Goal: Task Accomplishment & Management: Use online tool/utility

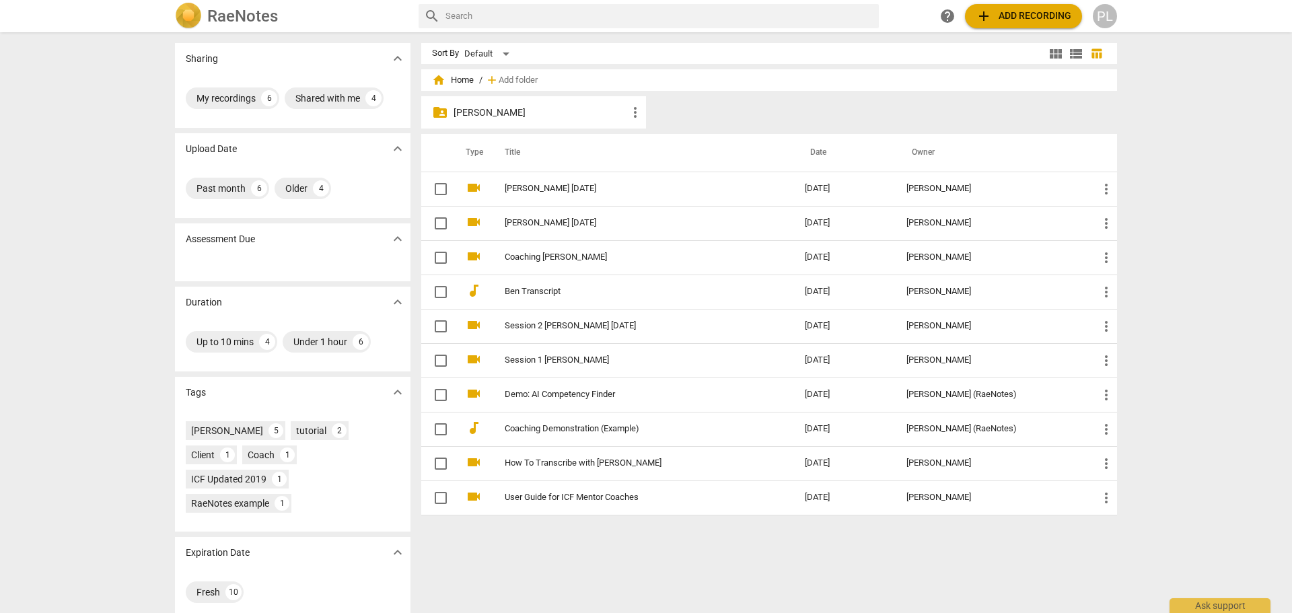
click at [1008, 14] on span "add Add recording" at bounding box center [1023, 16] width 96 height 16
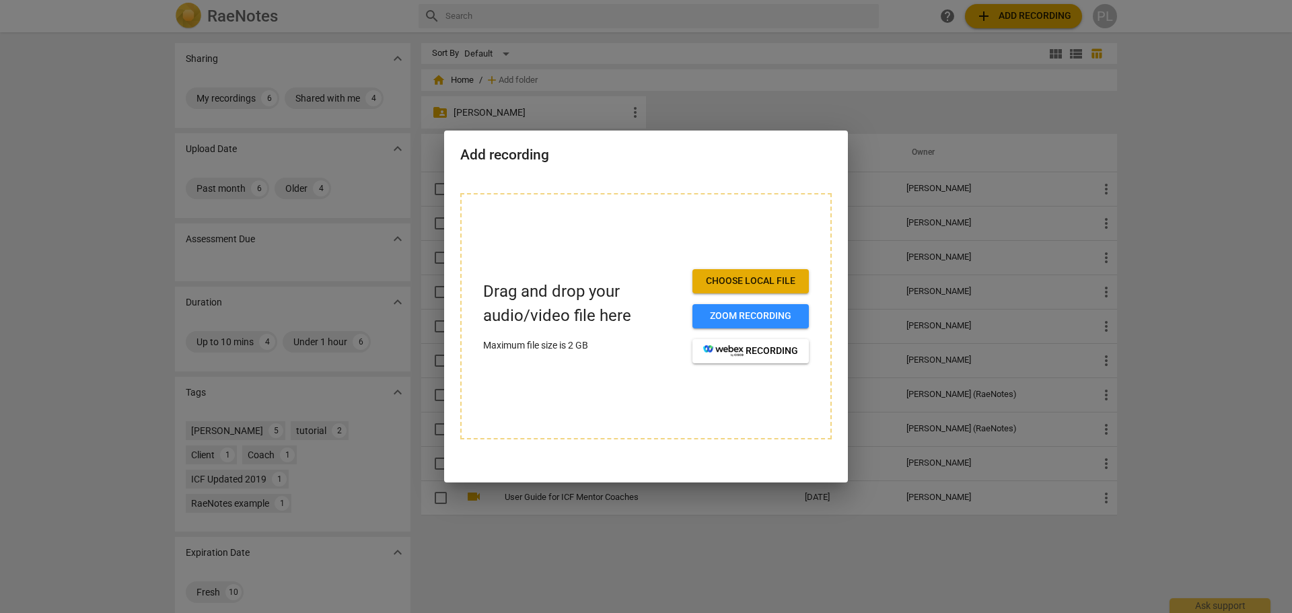
click at [744, 283] on span "Choose local file" at bounding box center [750, 280] width 95 height 13
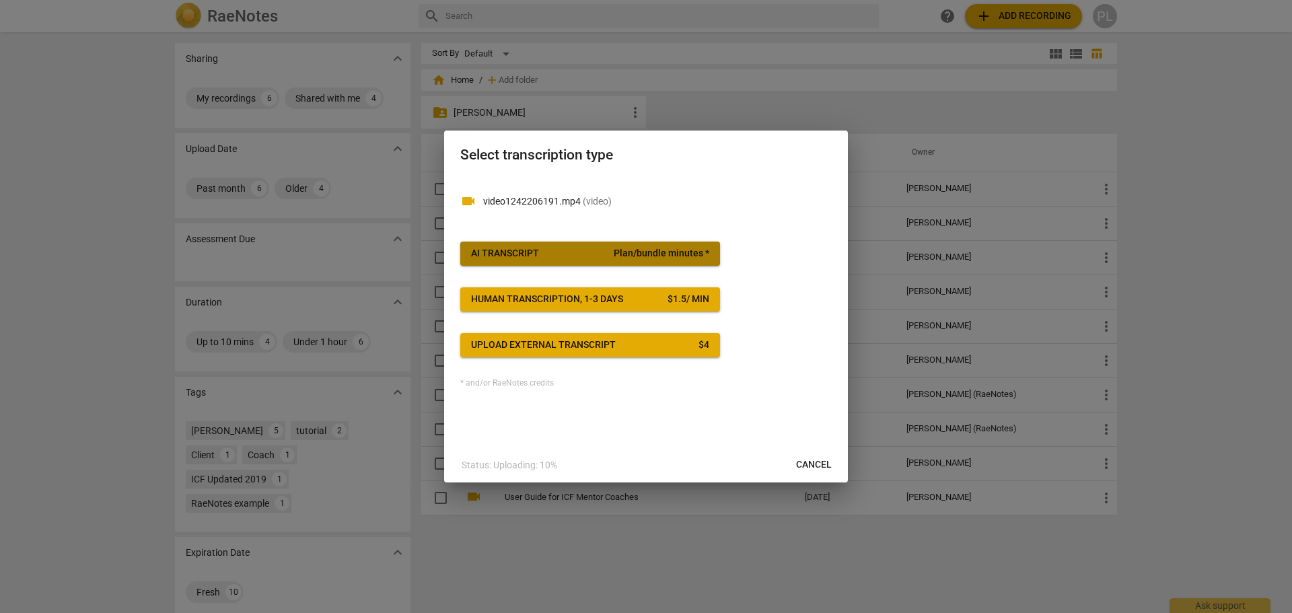
click at [567, 260] on span "AI Transcript Plan/bundle minutes *" at bounding box center [590, 253] width 238 height 13
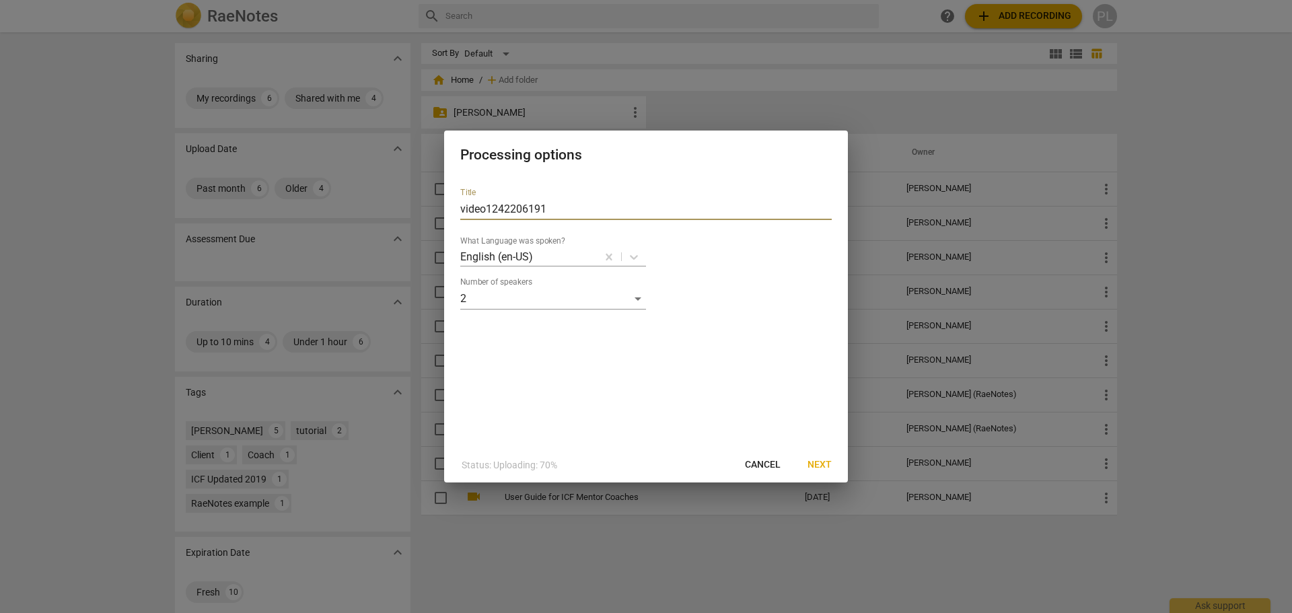
drag, startPoint x: 557, startPoint y: 206, endPoint x: 453, endPoint y: 202, distance: 103.7
click at [453, 202] on div "Title video1242206191 What Language was spoken? English (en-US) Number of speak…" at bounding box center [646, 312] width 404 height 270
type input "[PERSON_NAME] [DATE]"
click at [823, 459] on span "Next" at bounding box center [819, 464] width 24 height 13
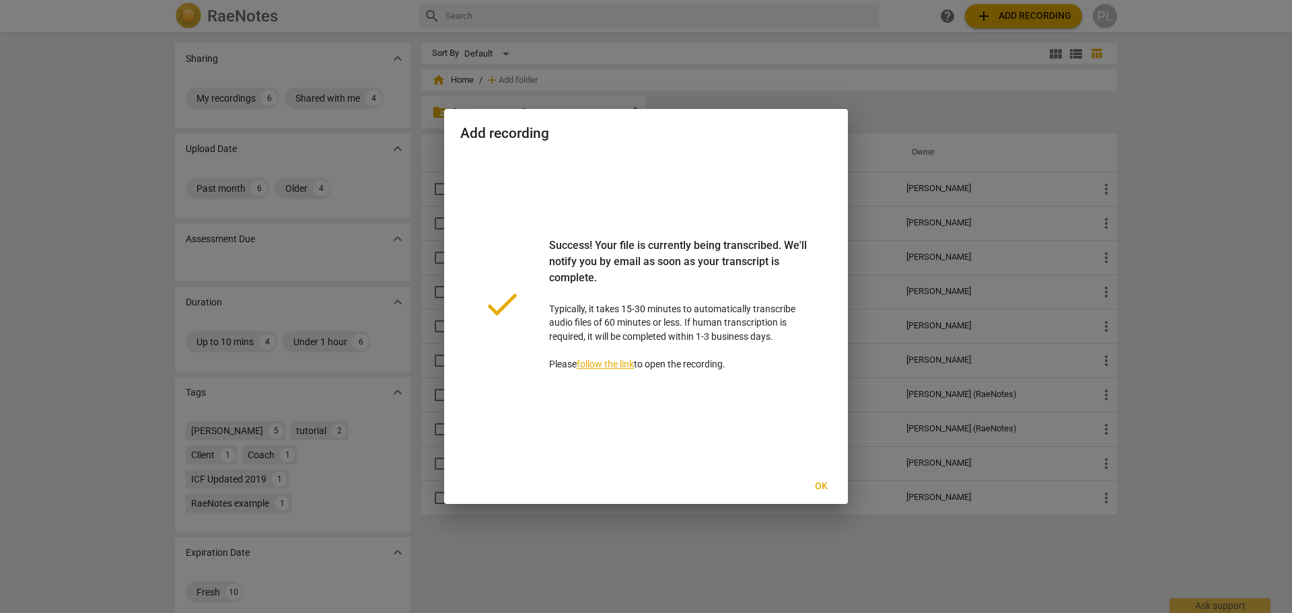
click at [828, 480] on span "Ok" at bounding box center [821, 486] width 22 height 13
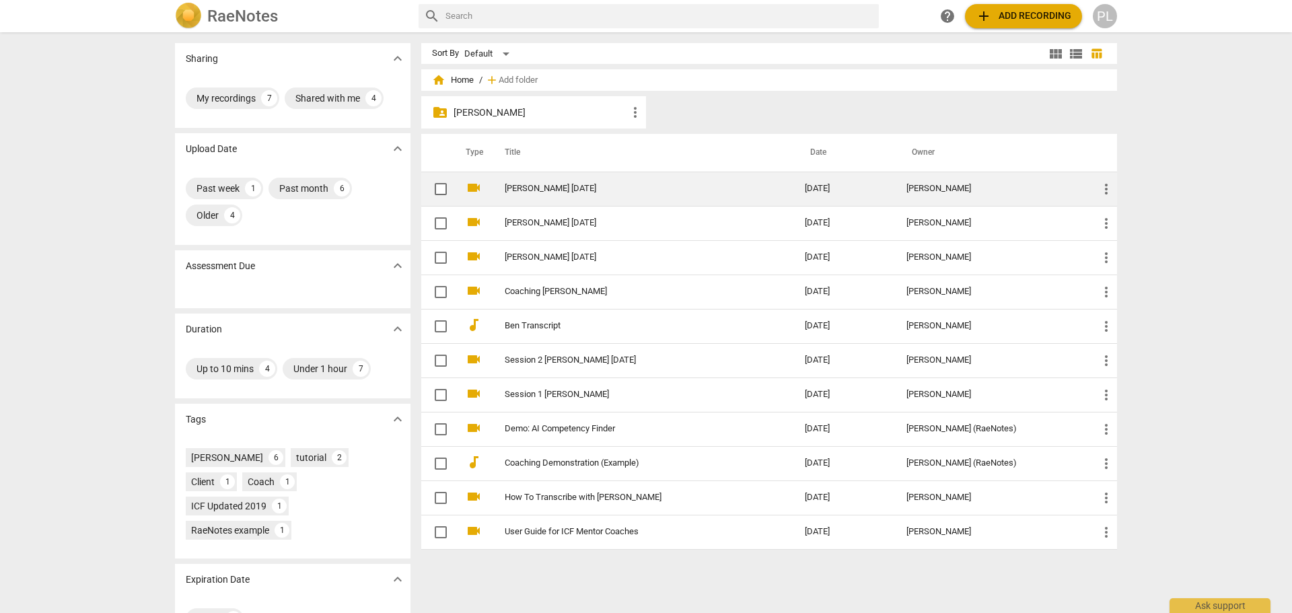
click at [544, 196] on td "[PERSON_NAME] [DATE]" at bounding box center [640, 189] width 305 height 34
